Goal: Register for event/course

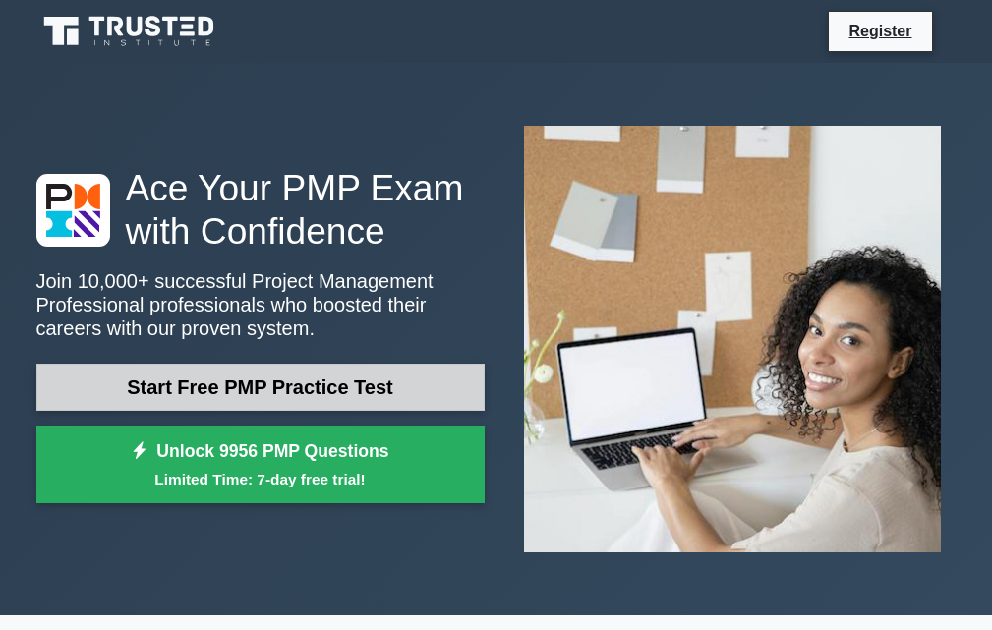
click at [211, 389] on link "Start Free PMP Practice Test" at bounding box center [260, 387] width 448 height 47
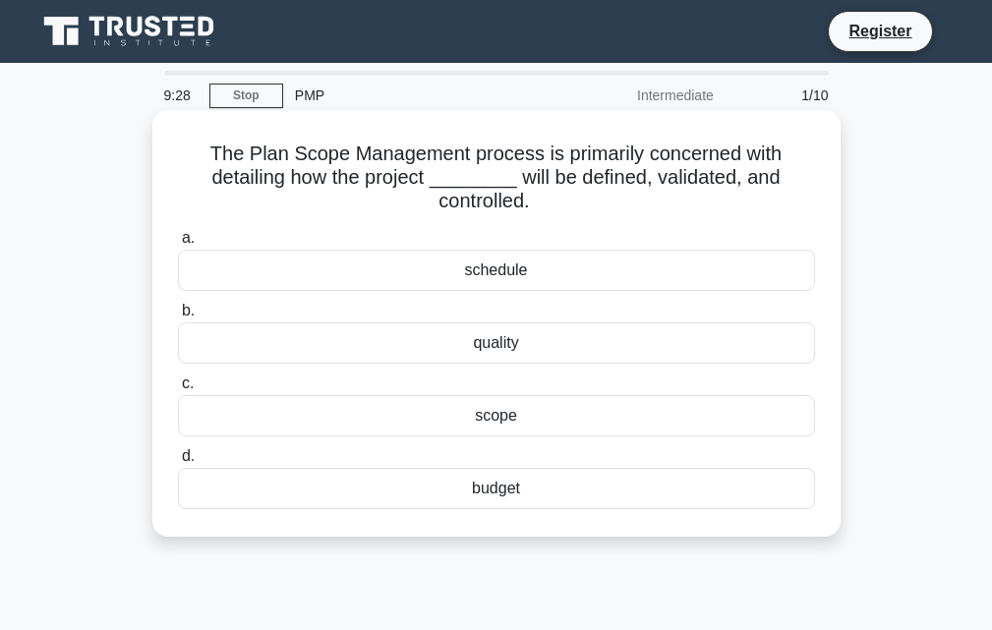
click at [331, 274] on div "schedule" at bounding box center [496, 270] width 637 height 41
click at [178, 245] on input "a. schedule" at bounding box center [178, 238] width 0 height 13
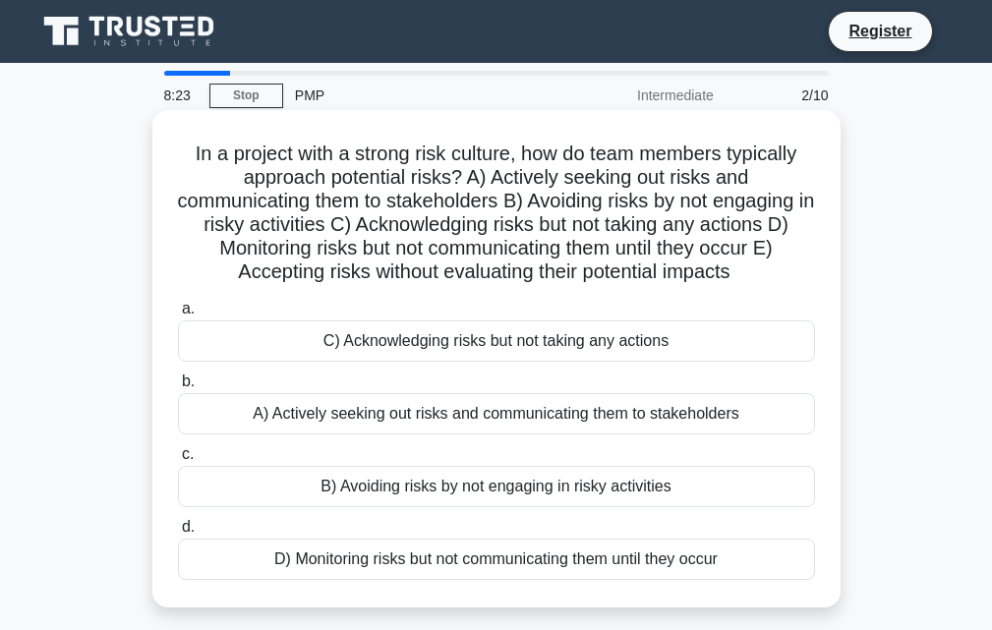
click at [283, 264] on h5 "In a project with a strong risk culture, how do team members typically approach…" at bounding box center [496, 213] width 641 height 143
click at [462, 418] on div "A) Actively seeking out risks and communicating them to stakeholders" at bounding box center [496, 413] width 637 height 41
click at [178, 388] on input "b. A) Actively seeking out risks and communicating them to stakeholders" at bounding box center [178, 381] width 0 height 13
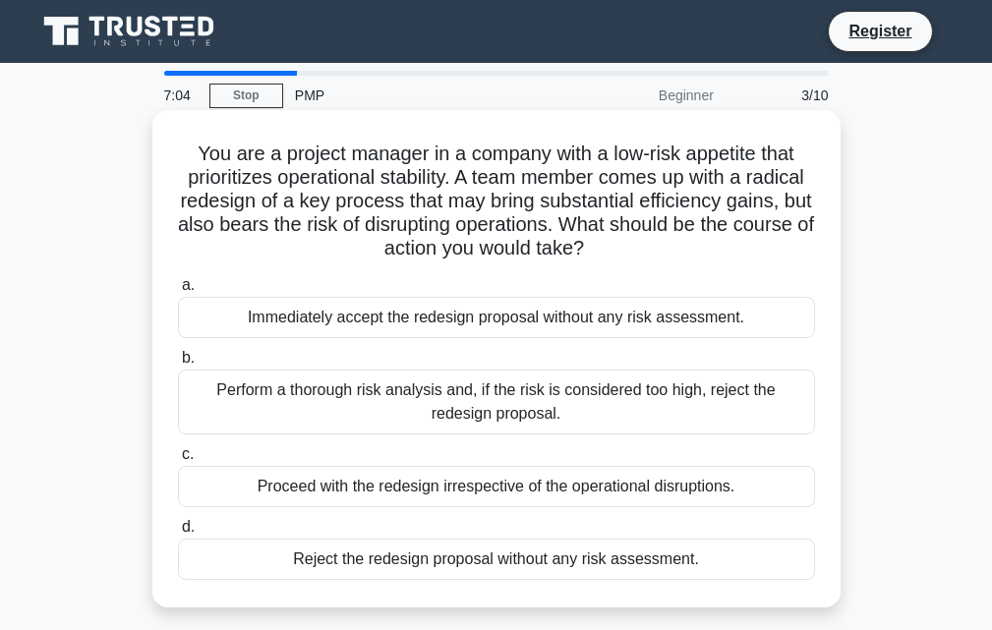
click at [201, 499] on div "Proceed with the redesign irrespective of the operational disruptions." at bounding box center [496, 486] width 637 height 41
click at [178, 461] on input "c. Proceed with the redesign irrespective of the operational disruptions." at bounding box center [178, 454] width 0 height 13
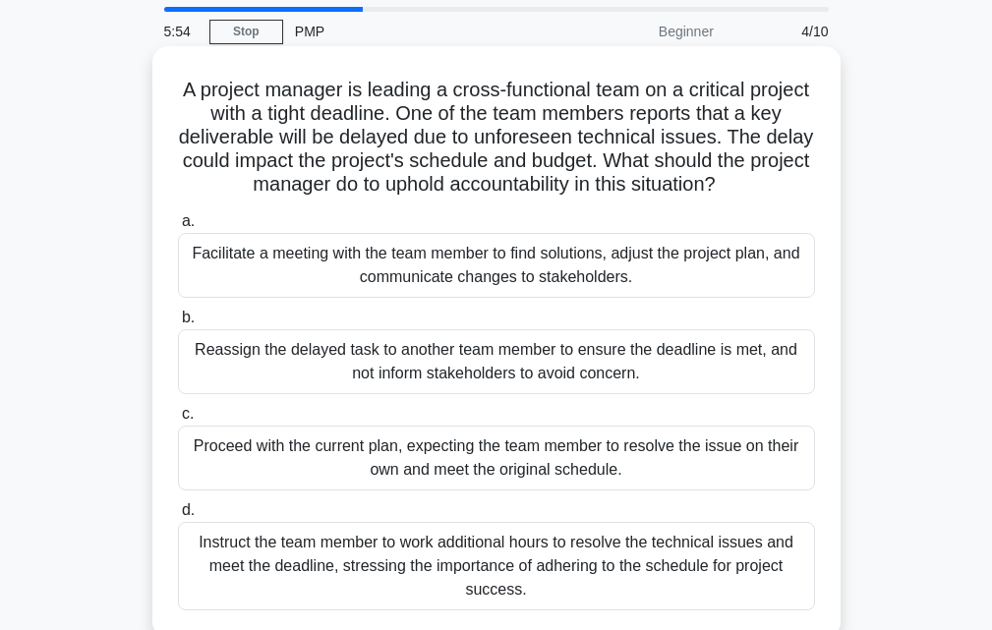
scroll to position [98, 0]
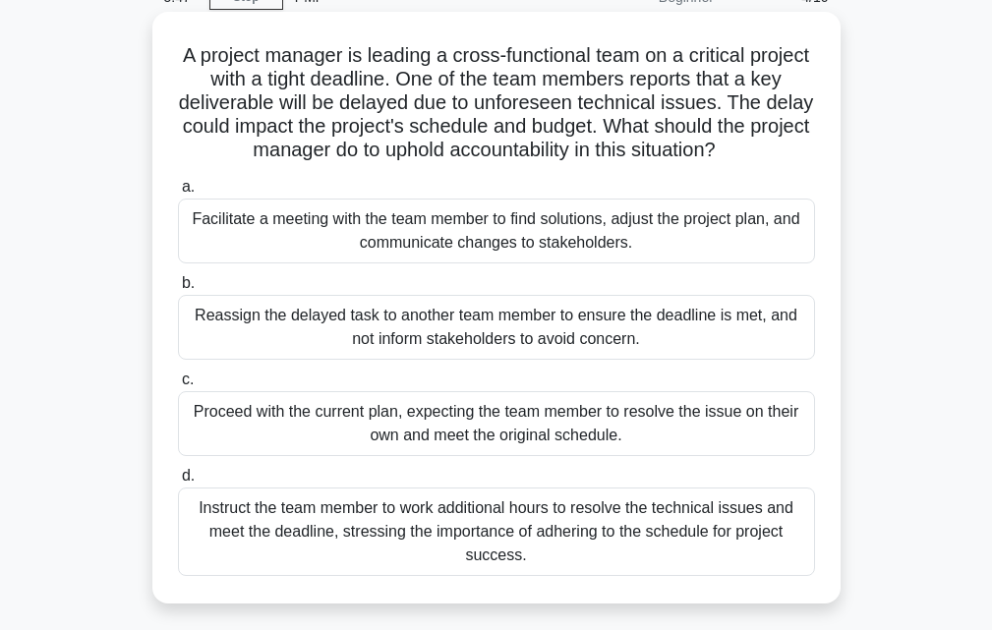
click at [430, 548] on div "Instruct the team member to work additional hours to resolve the technical issu…" at bounding box center [496, 531] width 637 height 88
click at [178, 482] on input "d. Instruct the team member to work additional hours to resolve the technical i…" at bounding box center [178, 476] width 0 height 13
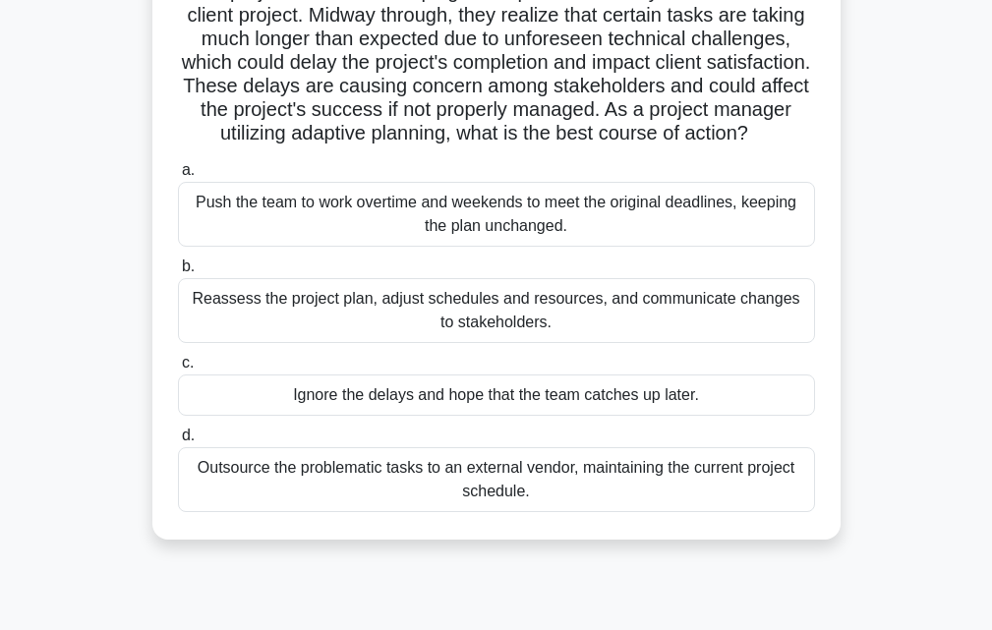
scroll to position [197, 0]
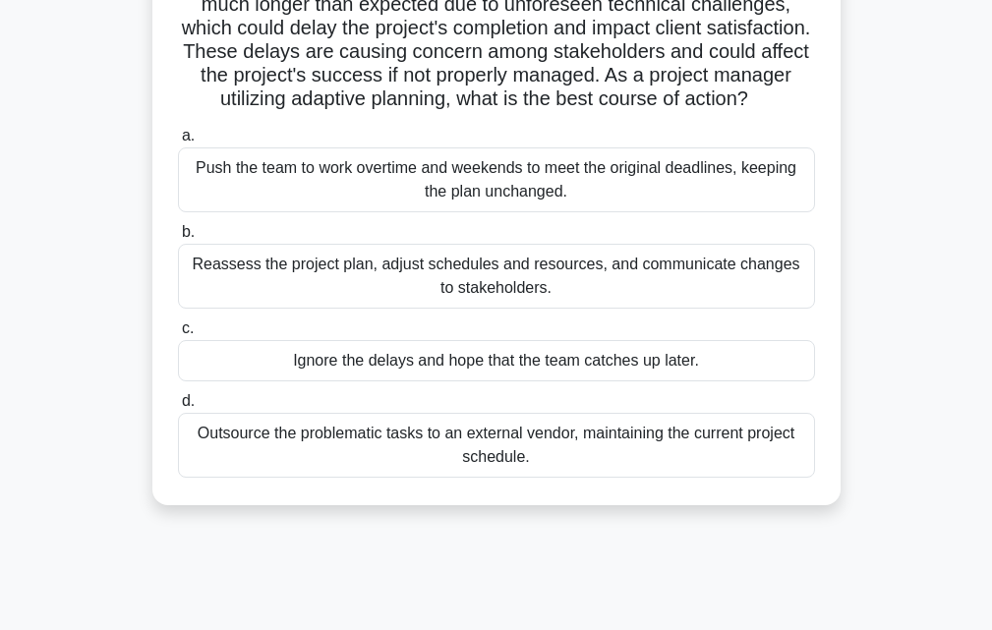
click at [555, 297] on div "Reassess the project plan, adjust schedules and resources, and communicate chan…" at bounding box center [496, 276] width 637 height 65
click at [178, 239] on input "b. Reassess the project plan, adjust schedules and resources, and communicate c…" at bounding box center [178, 232] width 0 height 13
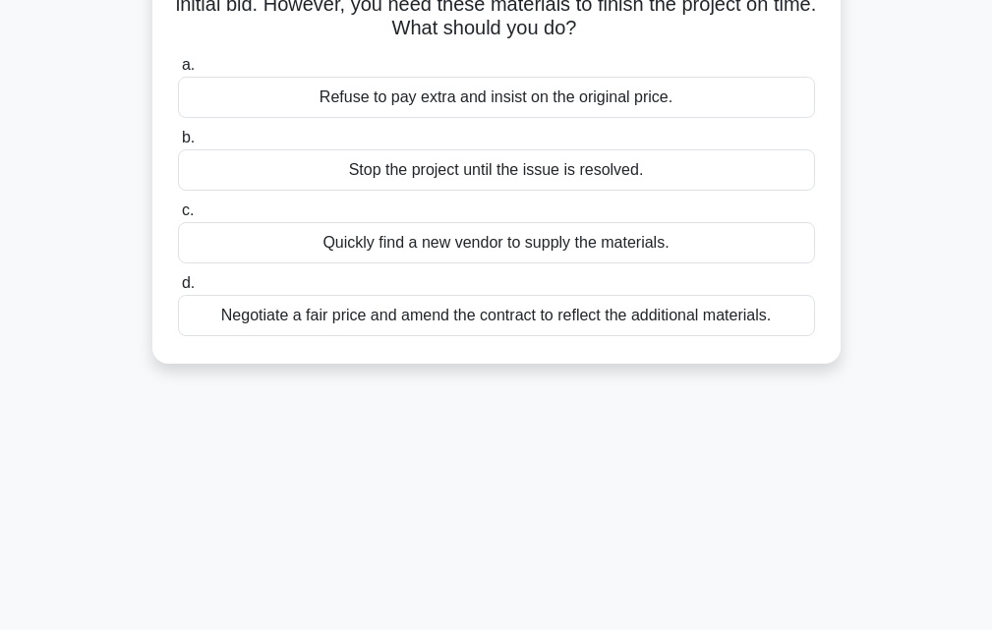
scroll to position [0, 0]
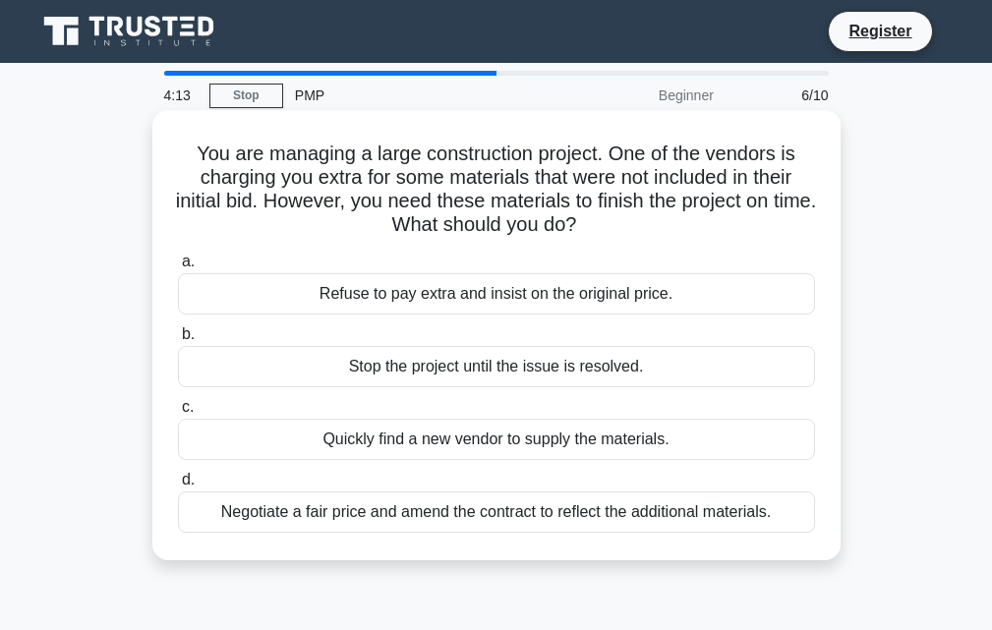
click at [441, 510] on div "Negotiate a fair price and amend the contract to reflect the additional materia…" at bounding box center [496, 511] width 637 height 41
click at [178, 486] on input "d. Negotiate a fair price and amend the contract to reflect the additional mate…" at bounding box center [178, 480] width 0 height 13
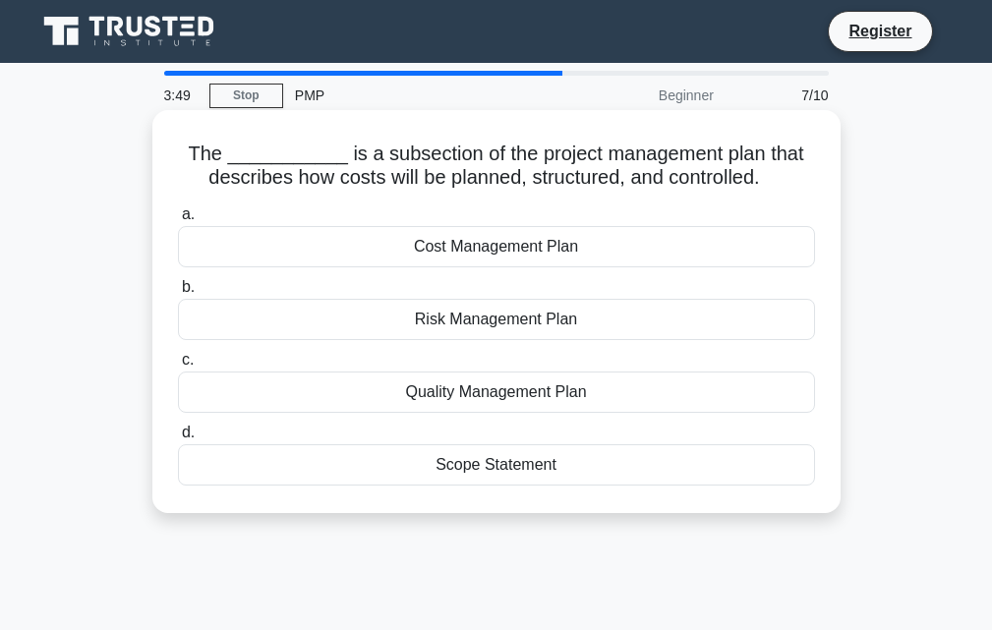
click at [576, 241] on div "Cost Management Plan" at bounding box center [496, 246] width 637 height 41
click at [178, 221] on input "a. Cost Management Plan" at bounding box center [178, 214] width 0 height 13
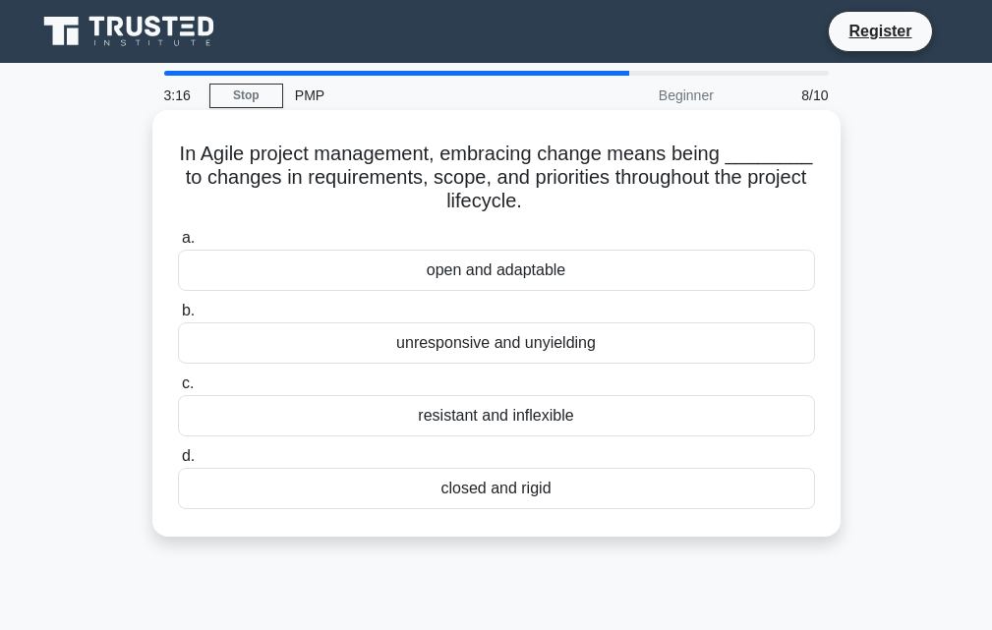
click at [562, 264] on div "open and adaptable" at bounding box center [496, 270] width 637 height 41
click at [178, 245] on input "a. open and adaptable" at bounding box center [178, 238] width 0 height 13
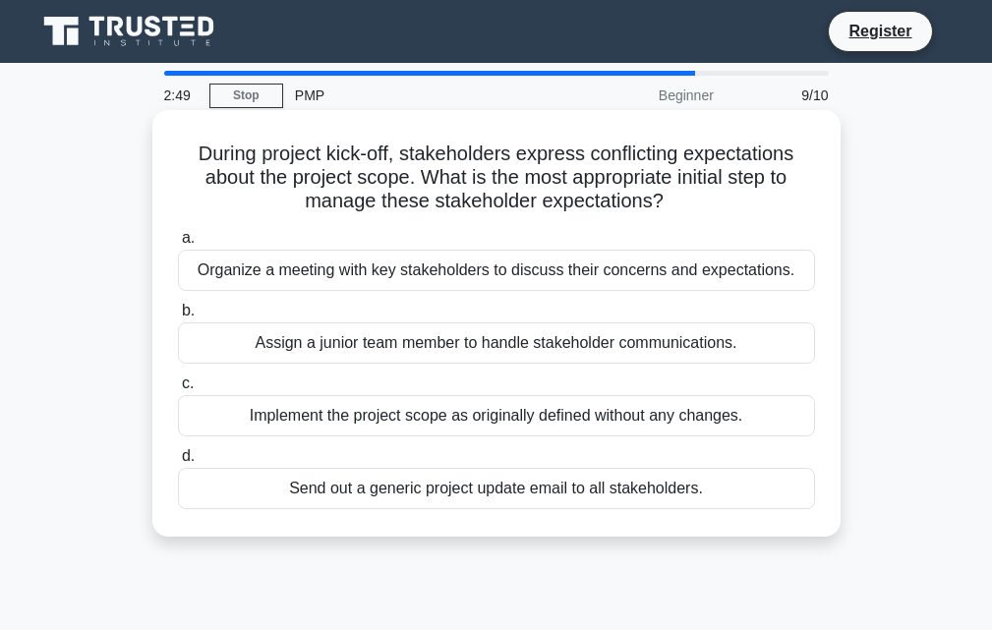
click at [500, 253] on div "Organize a meeting with key stakeholders to discuss their concerns and expectat…" at bounding box center [496, 270] width 637 height 41
click at [178, 245] on input "a. Organize a meeting with key stakeholders to discuss their concerns and expec…" at bounding box center [178, 238] width 0 height 13
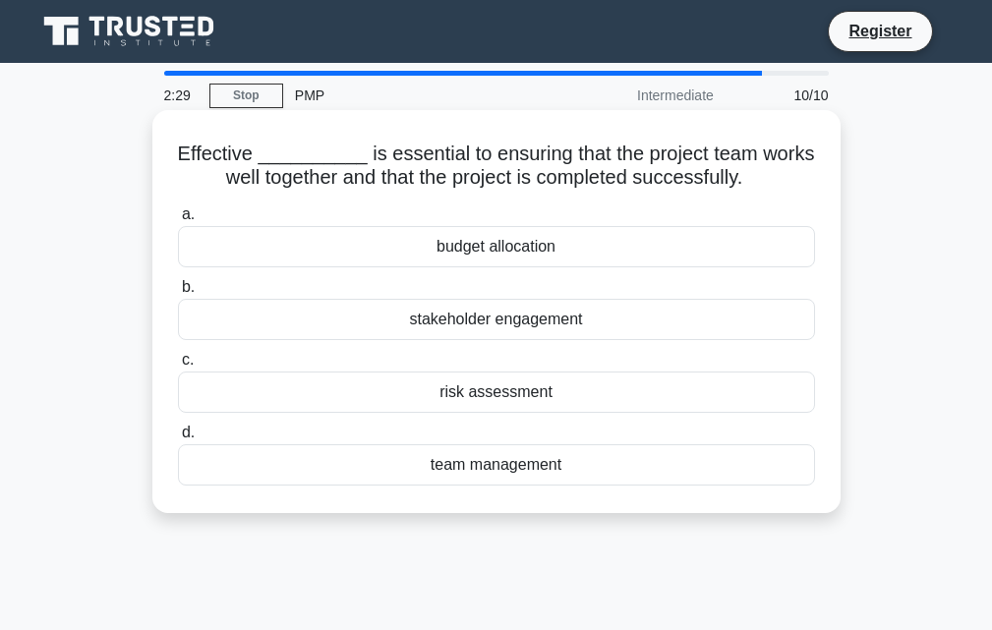
click at [458, 474] on div "team management" at bounding box center [496, 464] width 637 height 41
click at [178, 439] on input "d. team management" at bounding box center [178, 432] width 0 height 13
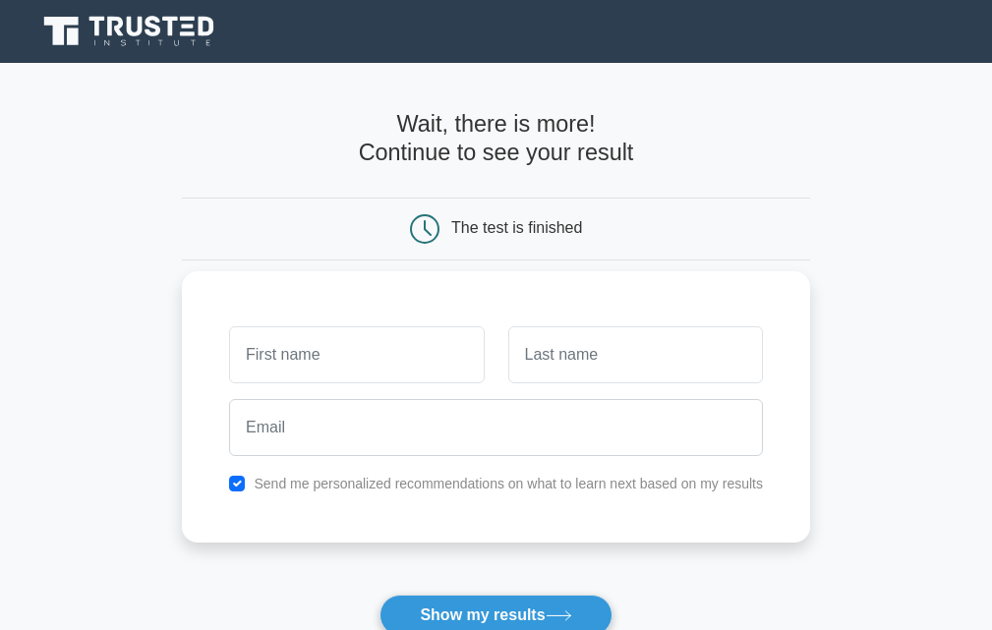
click at [371, 369] on input "text" at bounding box center [356, 354] width 255 height 57
click at [393, 359] on input "[PERSON_NAME]" at bounding box center [356, 354] width 255 height 57
type input "clemency"
click at [587, 346] on input "text" at bounding box center [635, 354] width 255 height 57
type input "karanja"
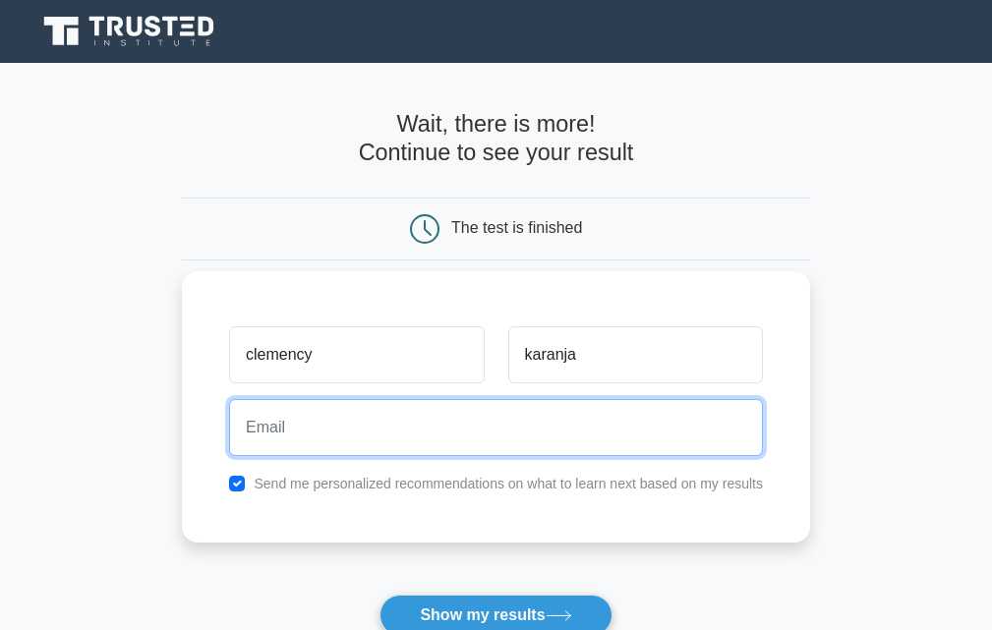
click at [548, 435] on input "email" at bounding box center [496, 427] width 534 height 57
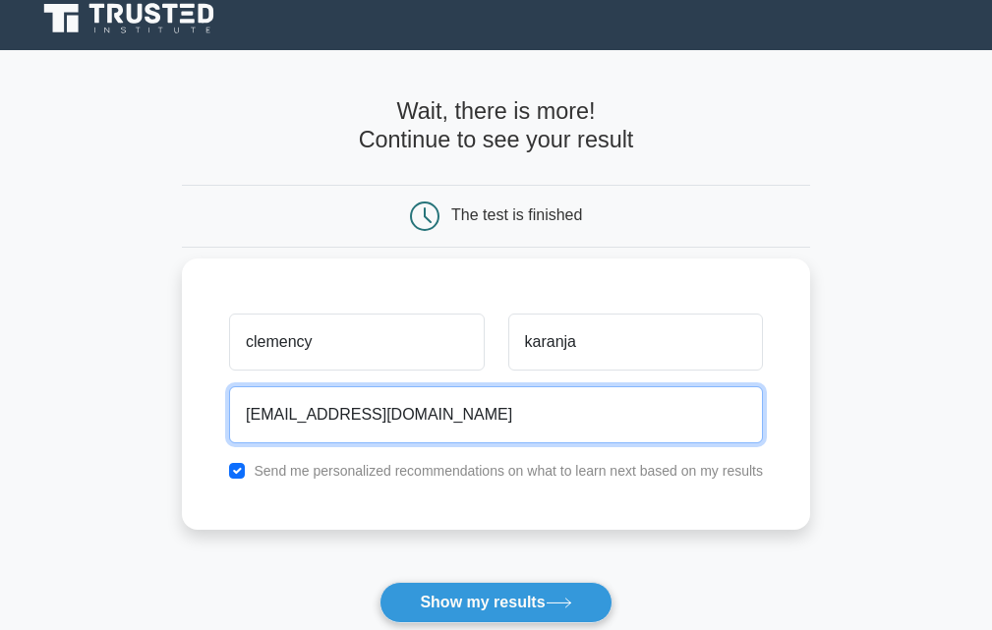
scroll to position [98, 0]
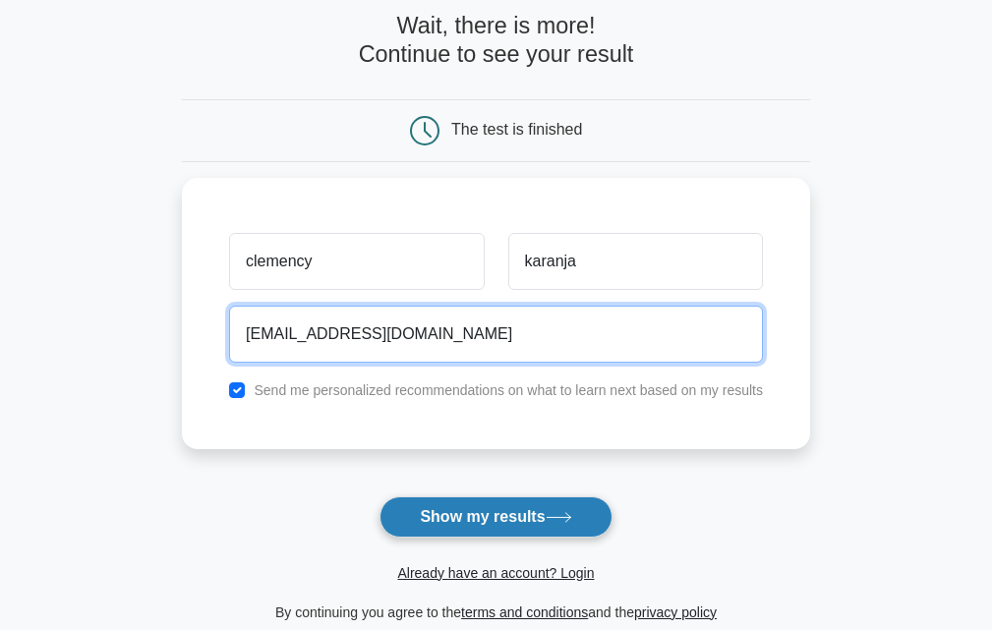
type input "[EMAIL_ADDRESS][DOMAIN_NAME]"
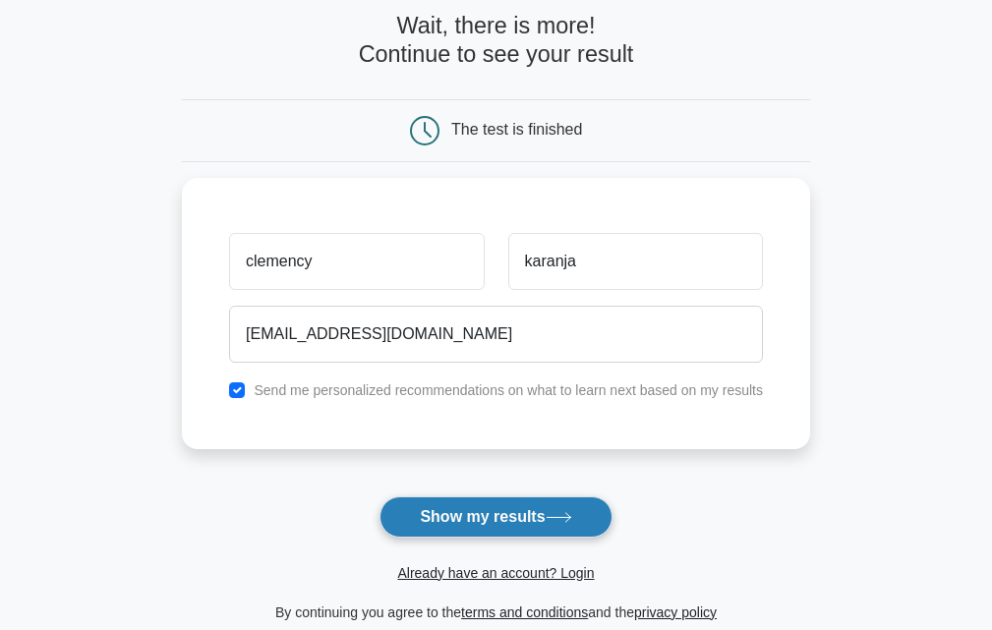
click at [508, 522] on button "Show my results" at bounding box center [495, 516] width 232 height 41
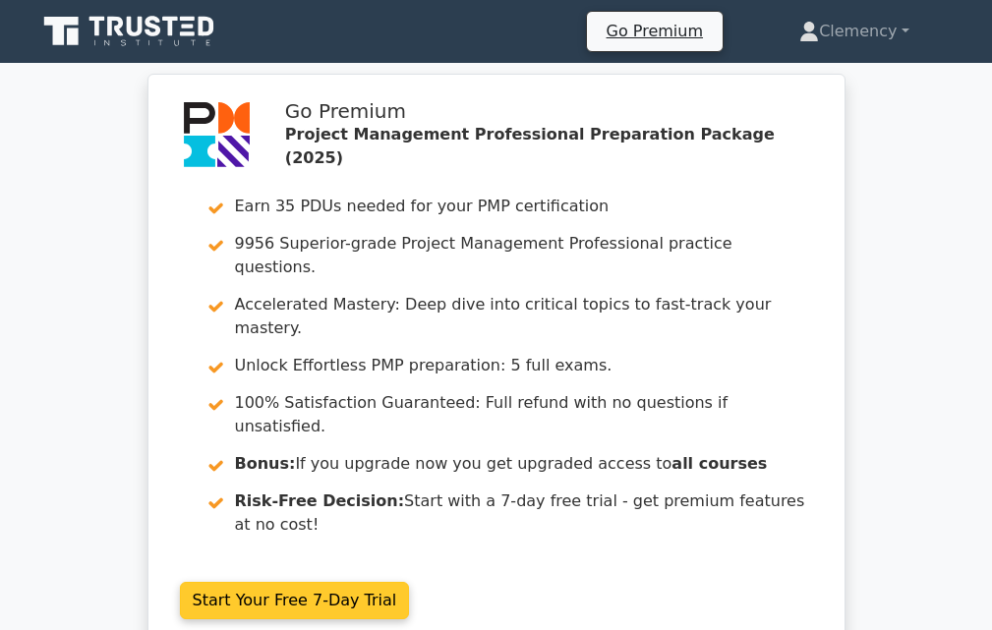
click at [226, 582] on link "Start Your Free 7-Day Trial" at bounding box center [295, 600] width 230 height 37
